Goal: Book appointment/travel/reservation

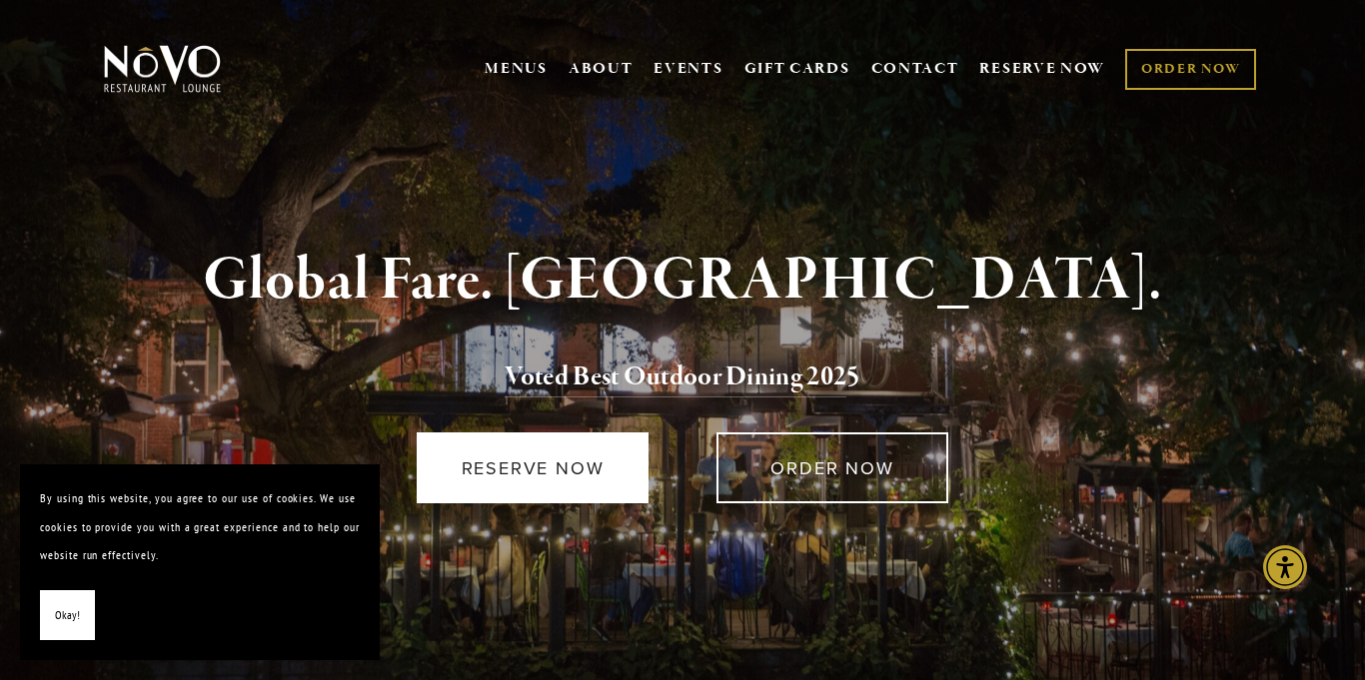
click at [501, 468] on link "RESERVE NOW" at bounding box center [533, 468] width 232 height 71
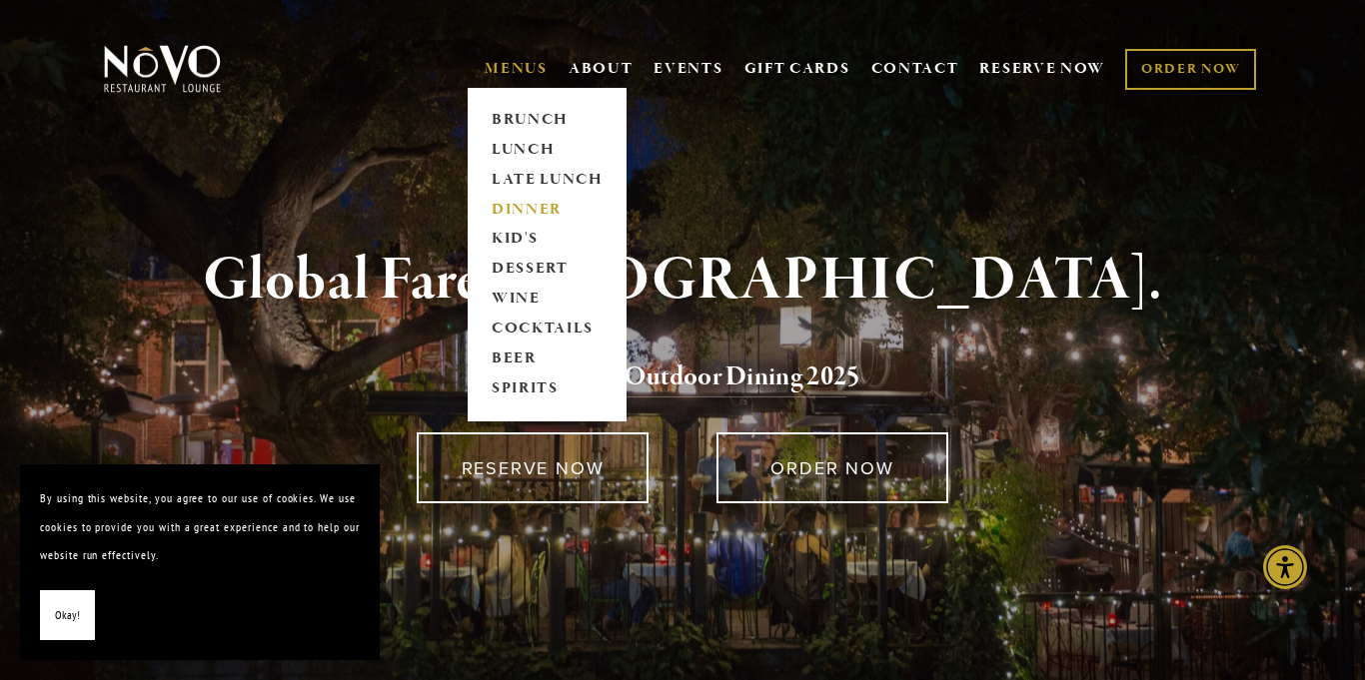
click at [508, 207] on link "DINNER" at bounding box center [546, 210] width 125 height 30
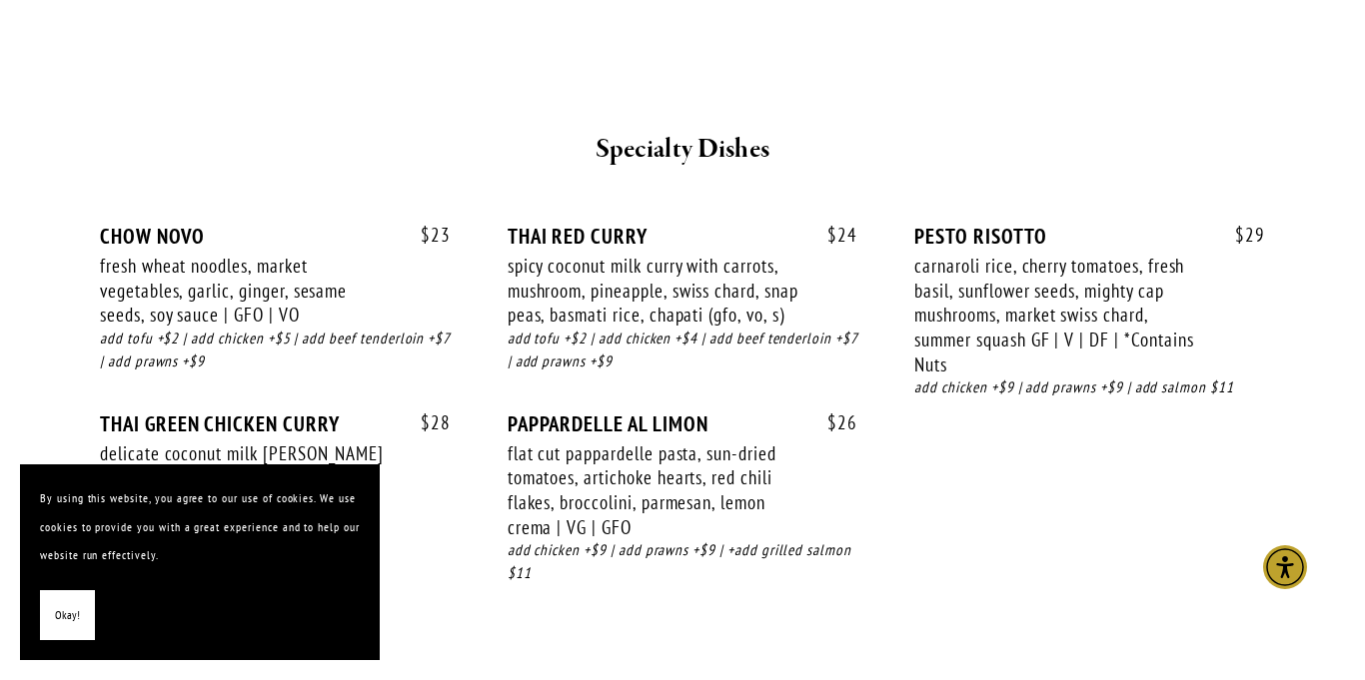
scroll to position [2743, 0]
